Goal: Find specific page/section: Find specific page/section

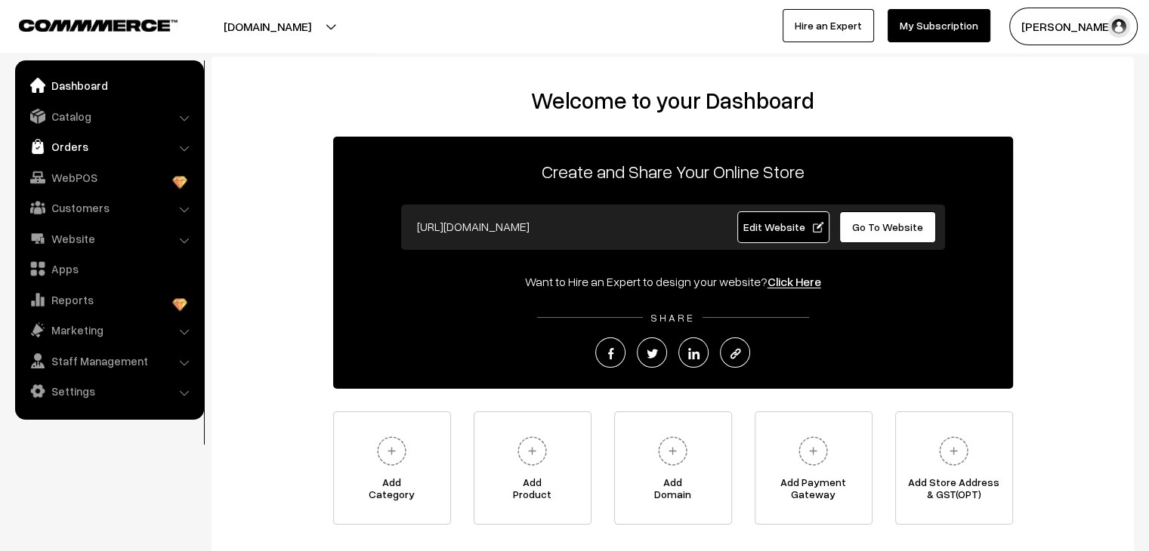
click at [82, 150] on link "Orders" at bounding box center [109, 146] width 180 height 27
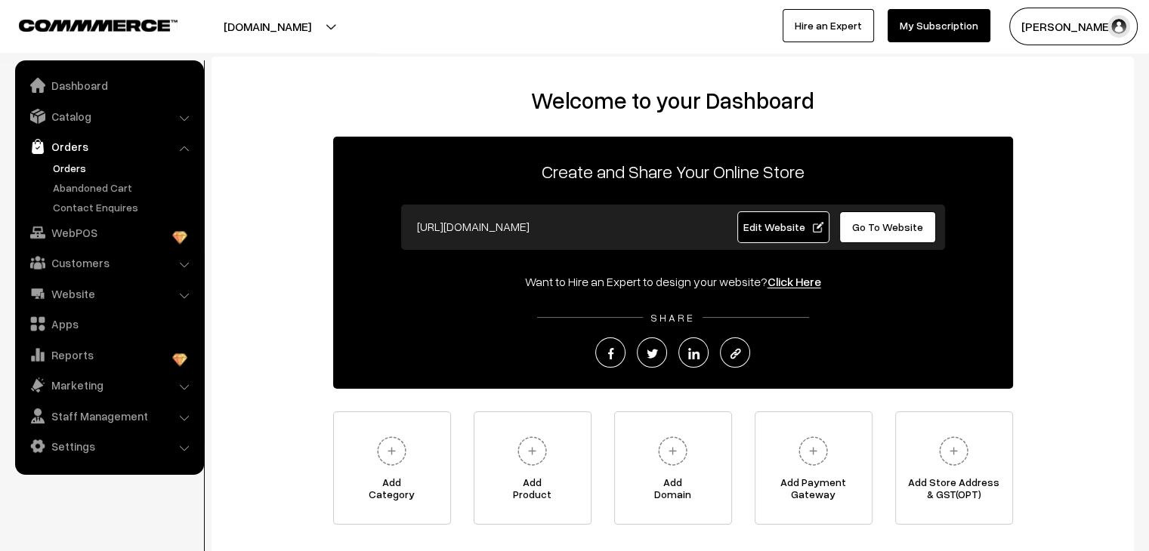
click at [66, 170] on link "Orders" at bounding box center [124, 168] width 150 height 16
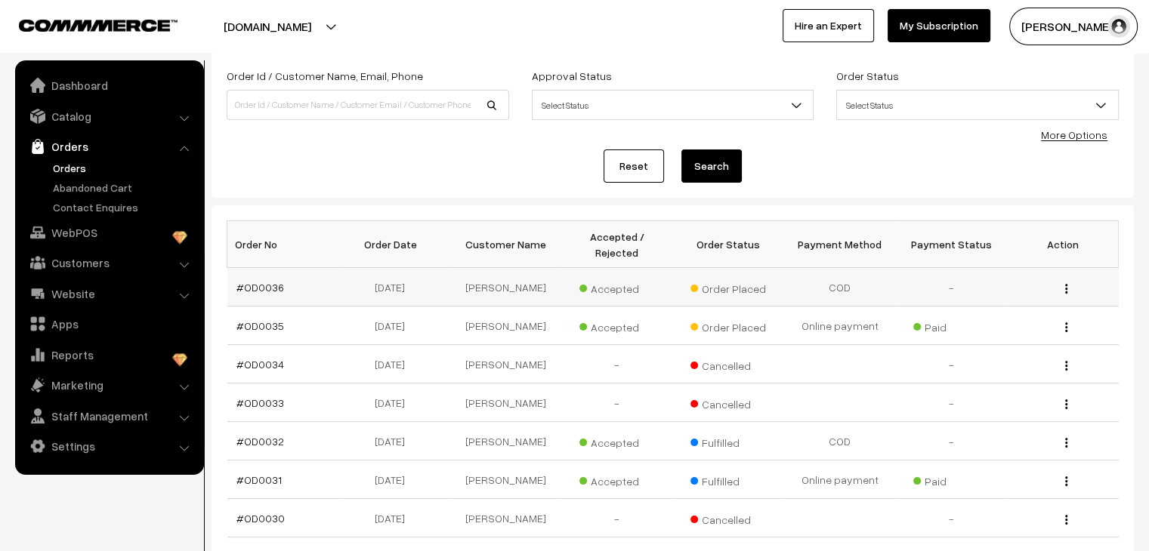
scroll to position [85, 0]
click at [65, 329] on link "Apps" at bounding box center [109, 323] width 180 height 27
